Goal: Check status: Check status

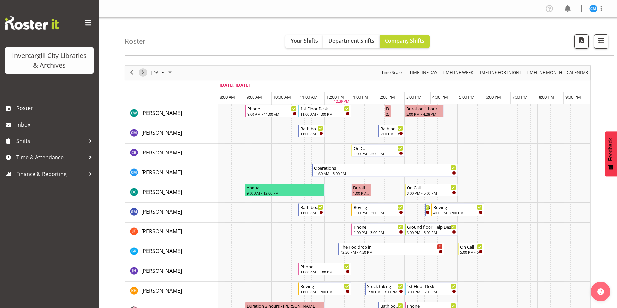
click at [143, 70] on span "Next" at bounding box center [143, 72] width 8 height 8
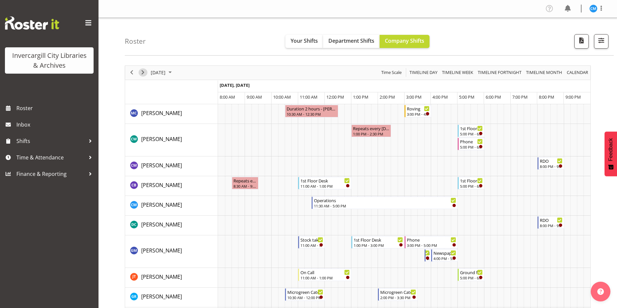
click at [143, 71] on span "Next" at bounding box center [143, 72] width 8 height 8
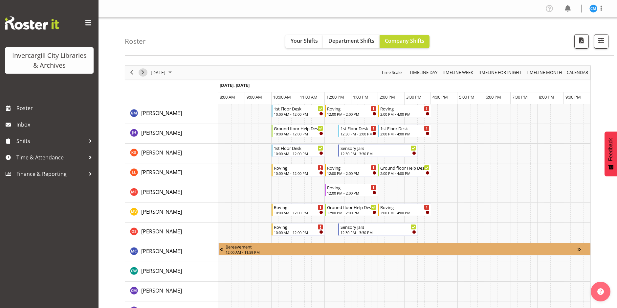
click at [143, 72] on span "Next" at bounding box center [143, 72] width 8 height 8
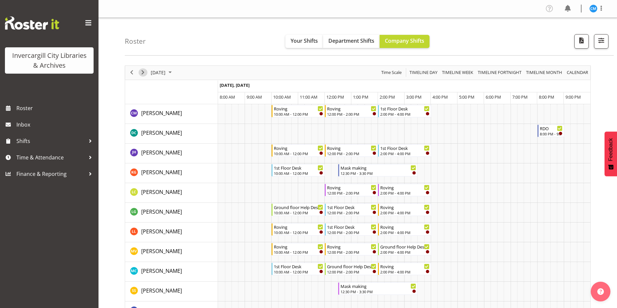
click at [143, 72] on span "Next" at bounding box center [143, 72] width 8 height 8
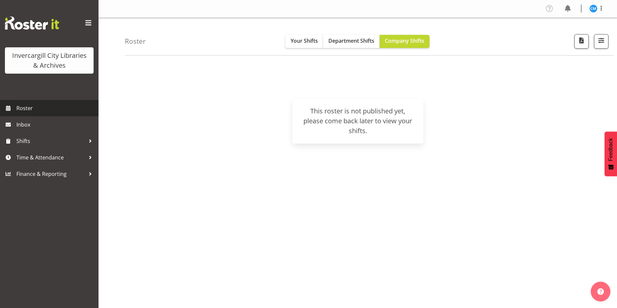
click at [24, 108] on span "Roster" at bounding box center [55, 108] width 79 height 10
